Goal: Find specific fact: Find specific fact

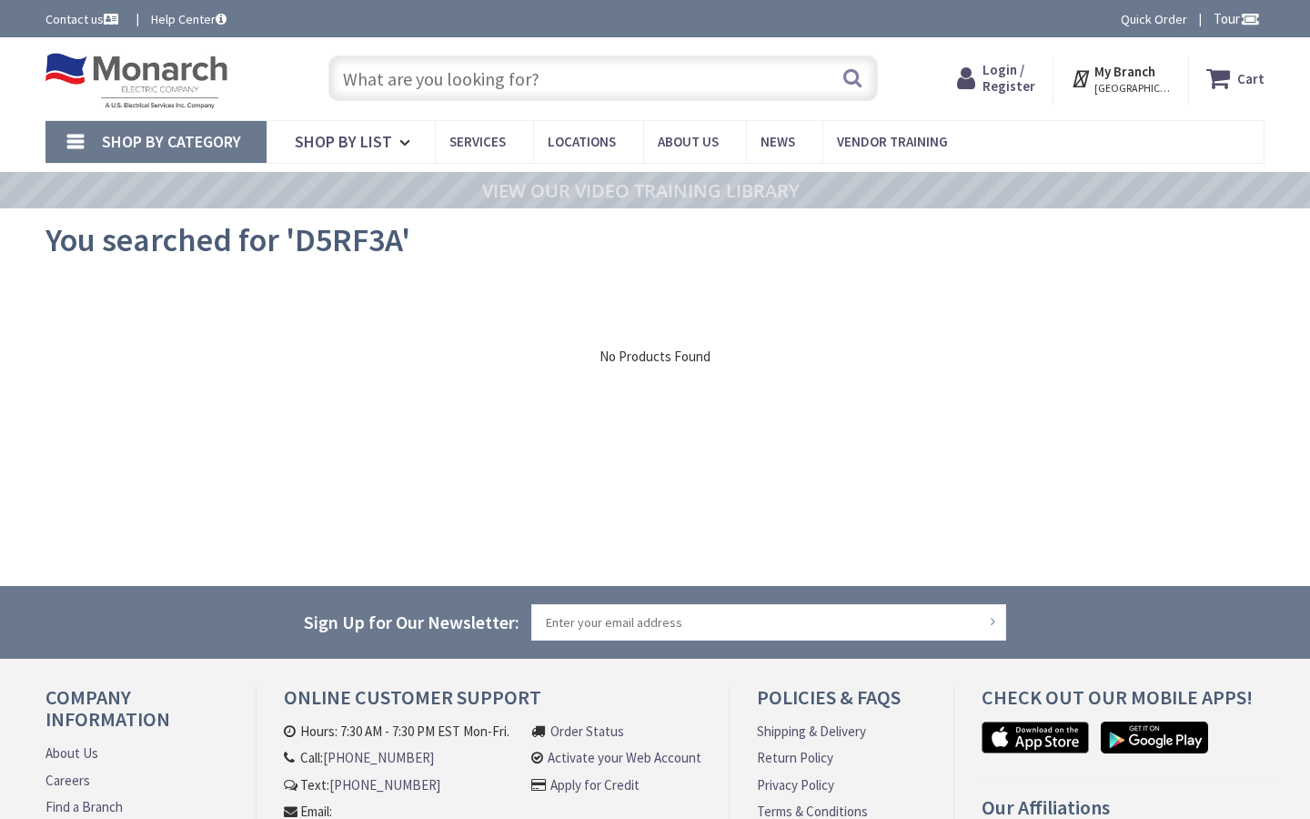
type input "[GEOGRAPHIC_DATA][PERSON_NAME], [GEOGRAPHIC_DATA]"
